Goal: Information Seeking & Learning: Learn about a topic

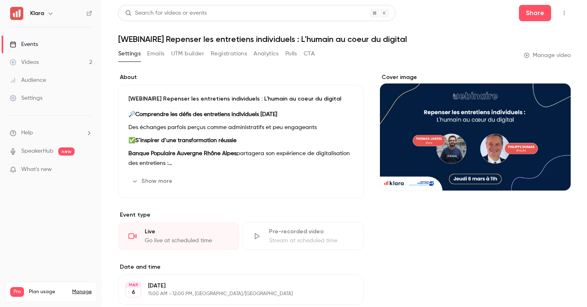
click at [62, 46] on link "Events" at bounding box center [51, 44] width 102 height 18
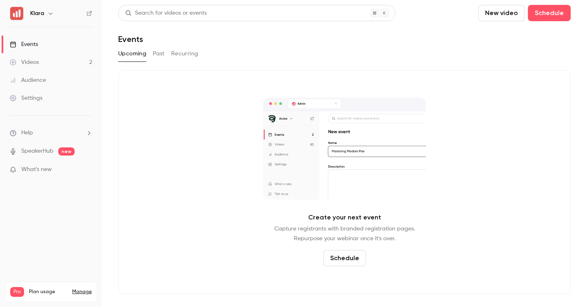
click at [154, 53] on button "Past" at bounding box center [159, 53] width 12 height 13
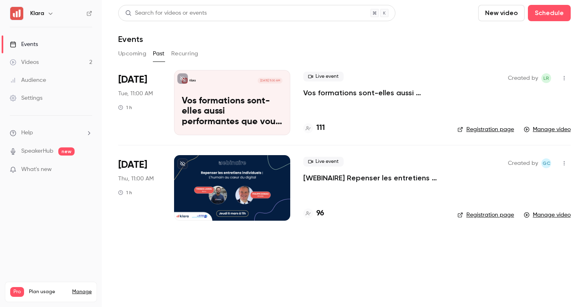
click at [351, 92] on p "Vos formations sont-elles aussi performantes que vous le croyez ?" at bounding box center [373, 93] width 141 height 10
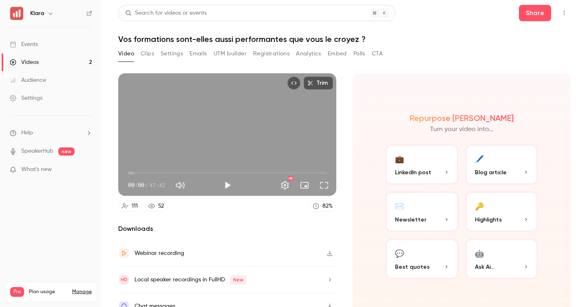
click at [49, 60] on link "Videos 2" at bounding box center [51, 62] width 102 height 18
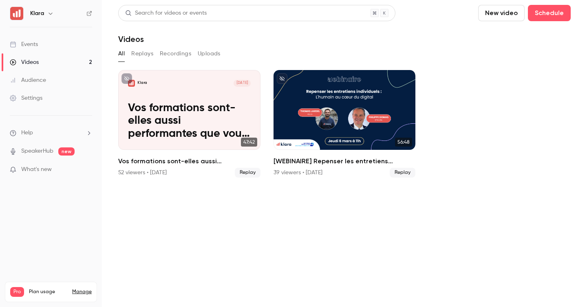
click at [58, 45] on link "Events" at bounding box center [51, 44] width 102 height 18
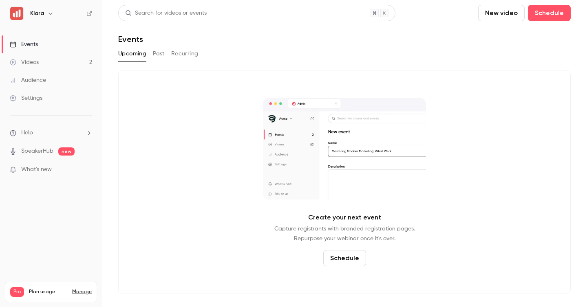
click at [157, 53] on button "Past" at bounding box center [159, 53] width 12 height 13
